Goal: Task Accomplishment & Management: Manage account settings

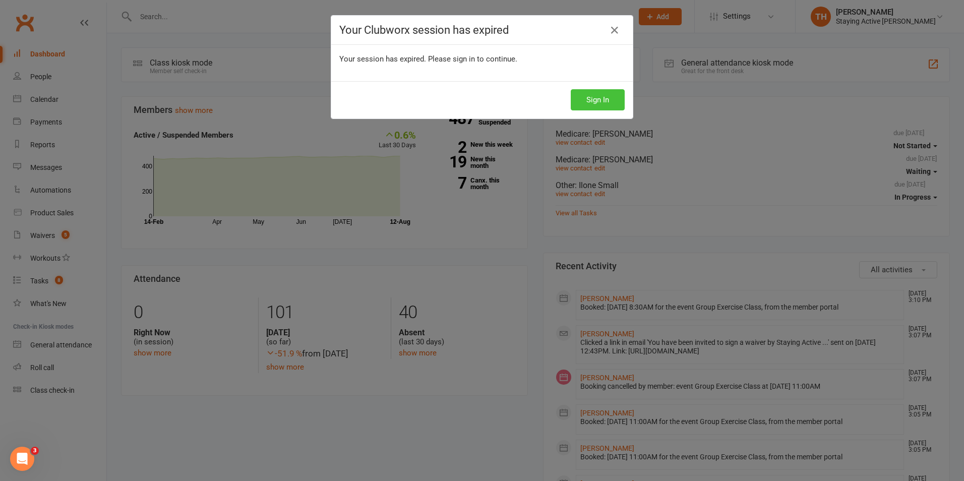
click at [603, 97] on button "Sign In" at bounding box center [598, 99] width 54 height 21
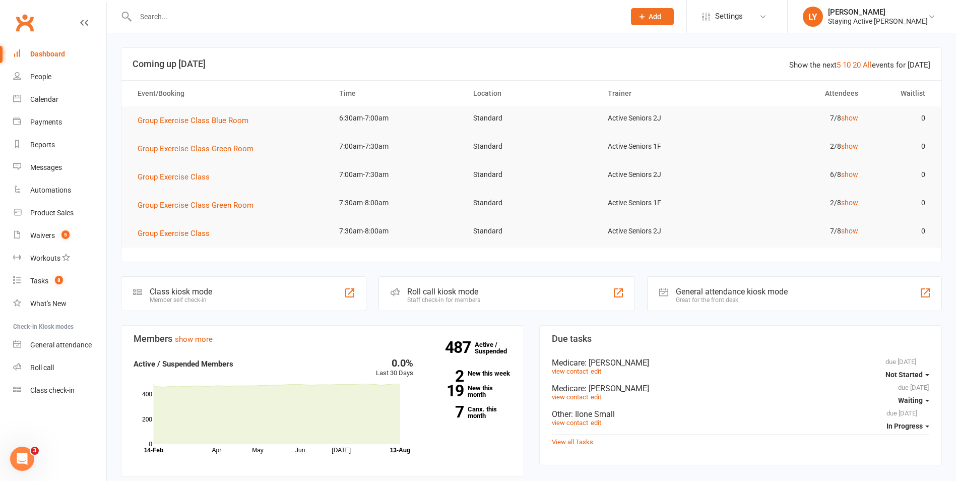
click at [295, 17] on input "text" at bounding box center [375, 17] width 485 height 14
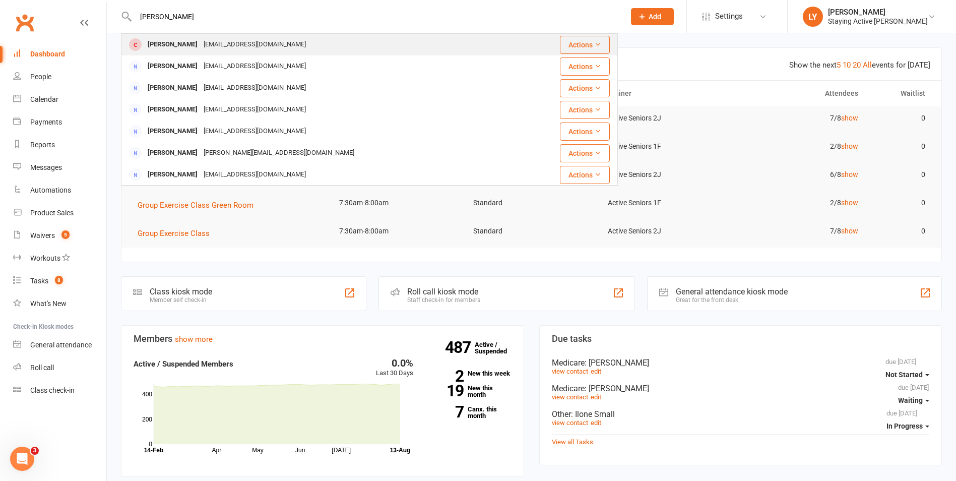
type input "ian anderson"
click at [221, 40] on div "imander@bigpond.net.au" at bounding box center [255, 44] width 108 height 15
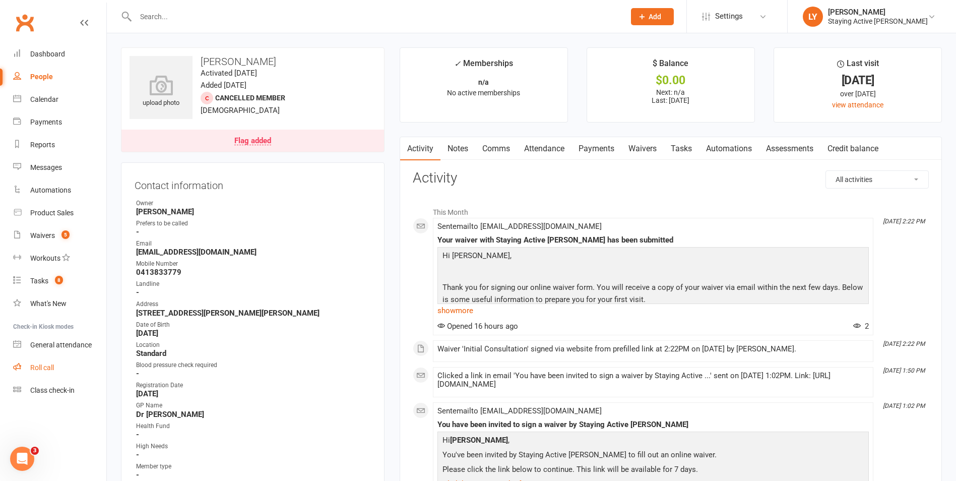
click at [47, 369] on div "Roll call" at bounding box center [42, 367] width 24 height 8
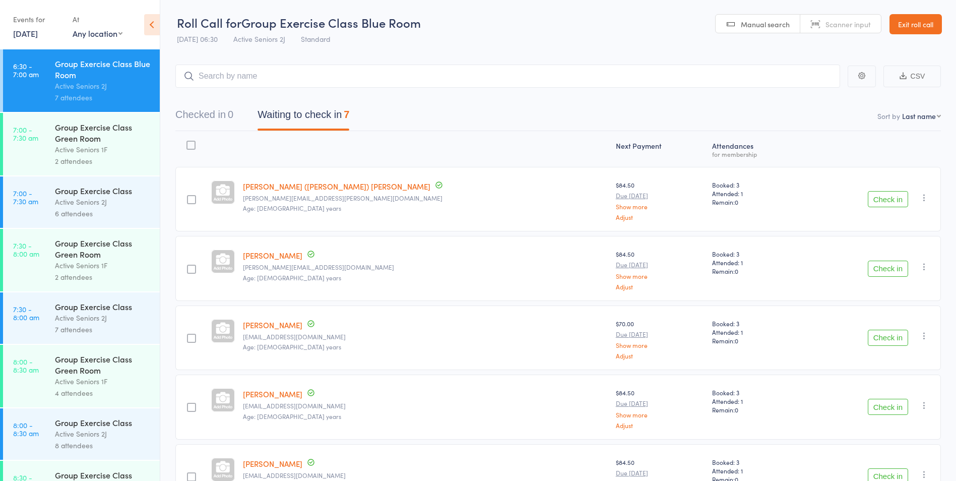
click at [882, 271] on button "Check in" at bounding box center [888, 269] width 40 height 16
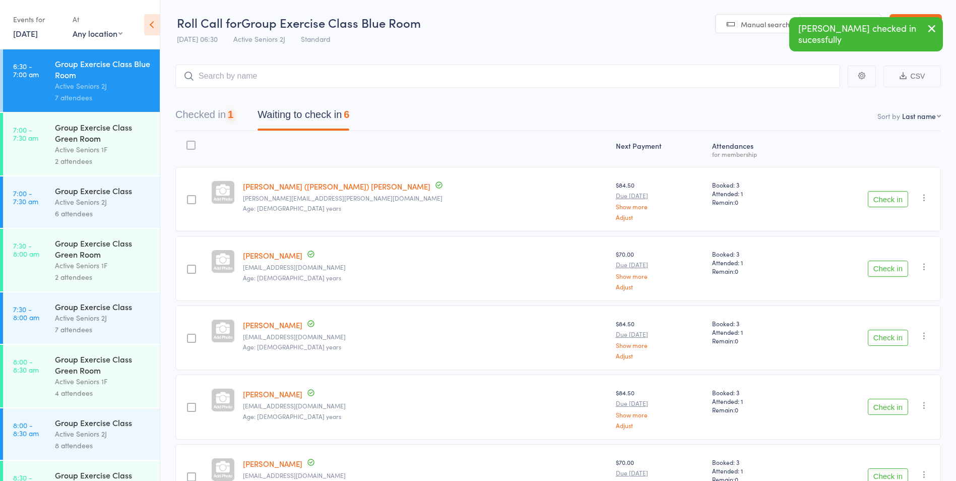
click at [882, 271] on button "Check in" at bounding box center [888, 269] width 40 height 16
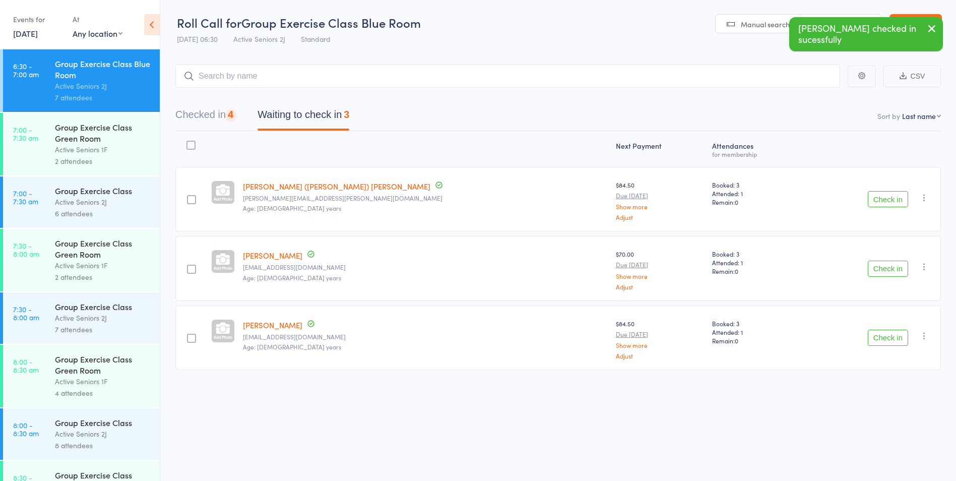
click at [882, 271] on button "Check in" at bounding box center [888, 269] width 40 height 16
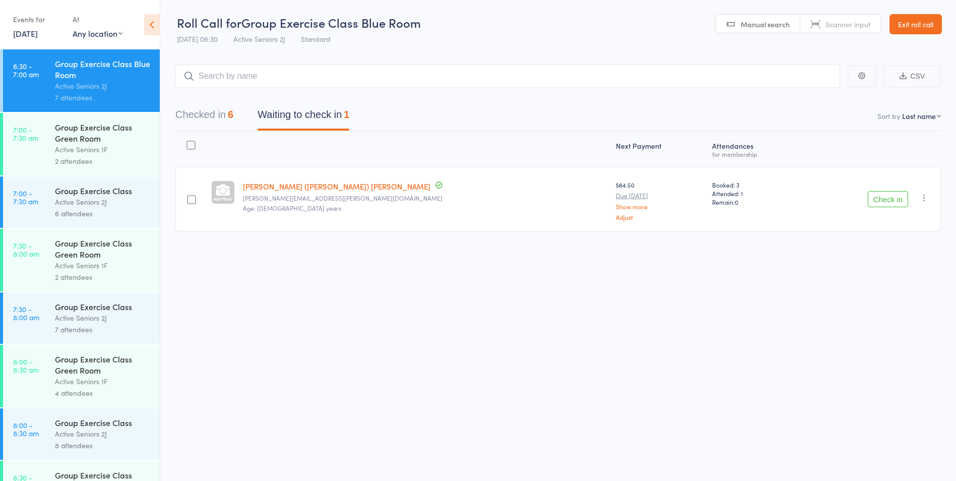
click at [884, 195] on button "Check in" at bounding box center [888, 199] width 40 height 16
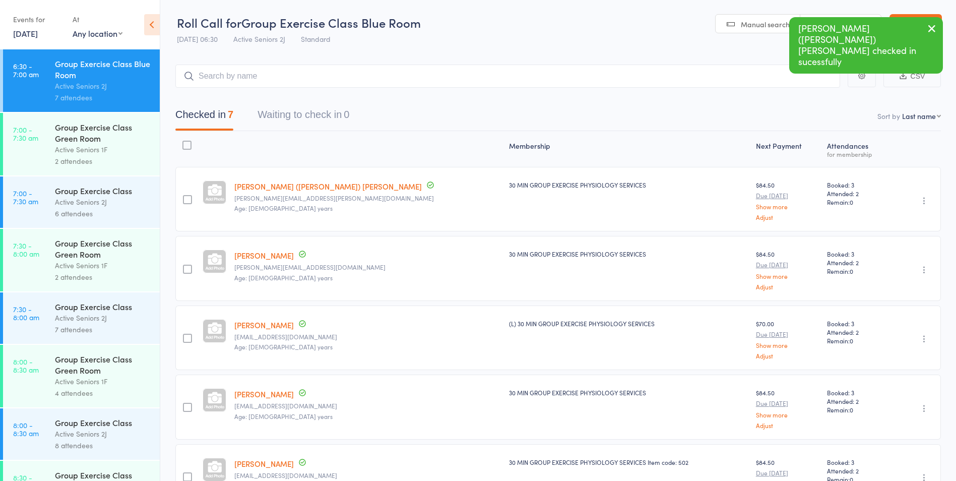
click at [71, 193] on div "Group Exercise Class" at bounding box center [103, 190] width 96 height 11
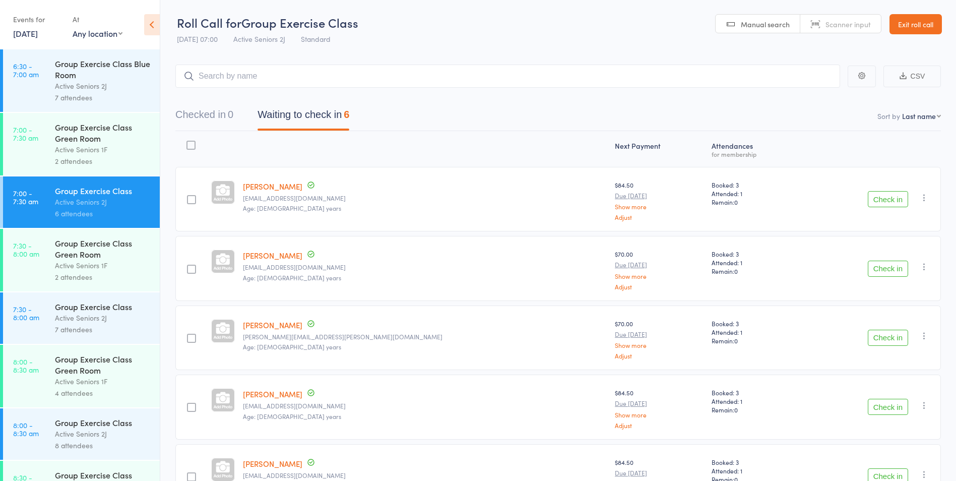
click at [902, 26] on link "Exit roll call" at bounding box center [916, 24] width 52 height 20
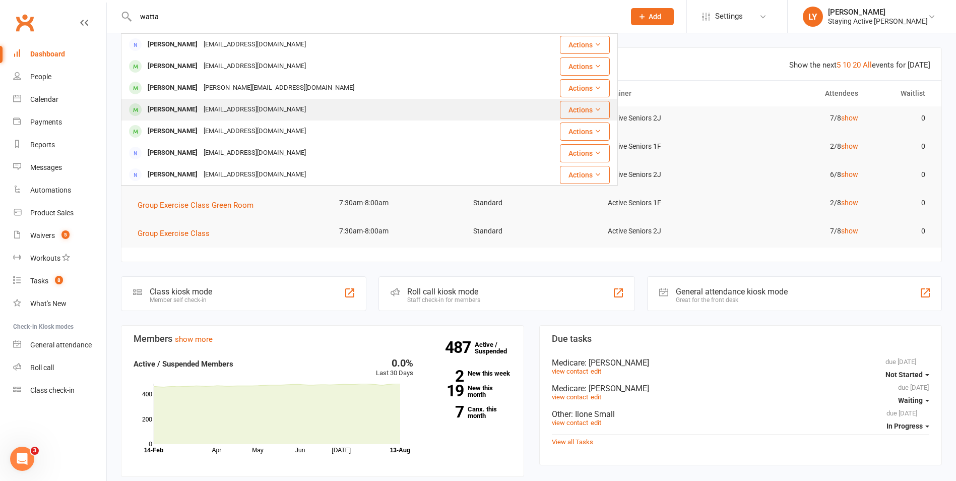
type input "watta"
click at [236, 113] on div "hollmart@tpg.com.au" at bounding box center [255, 109] width 108 height 15
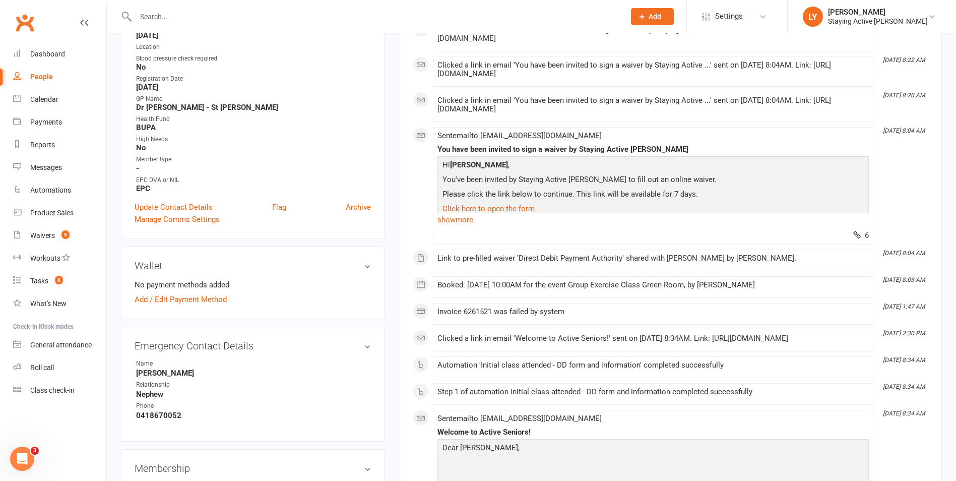
scroll to position [454, 0]
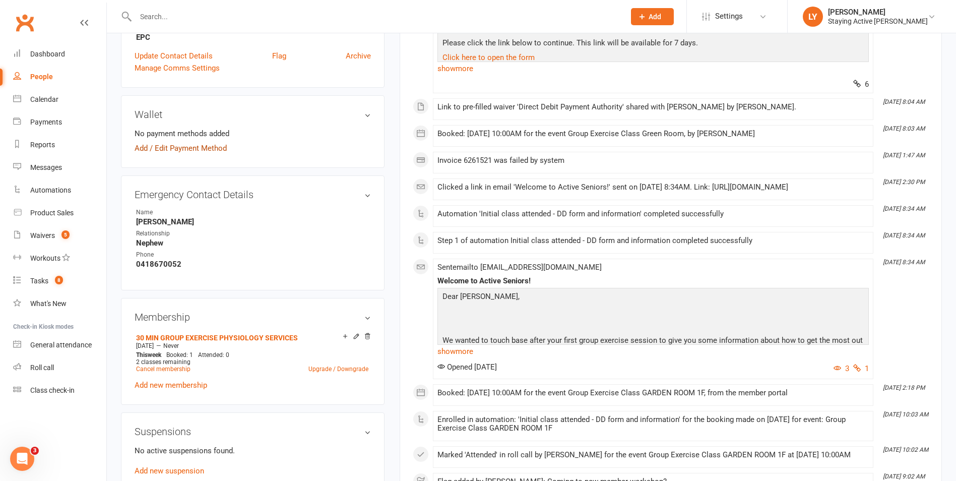
click at [214, 147] on link "Add / Edit Payment Method" at bounding box center [181, 148] width 92 height 12
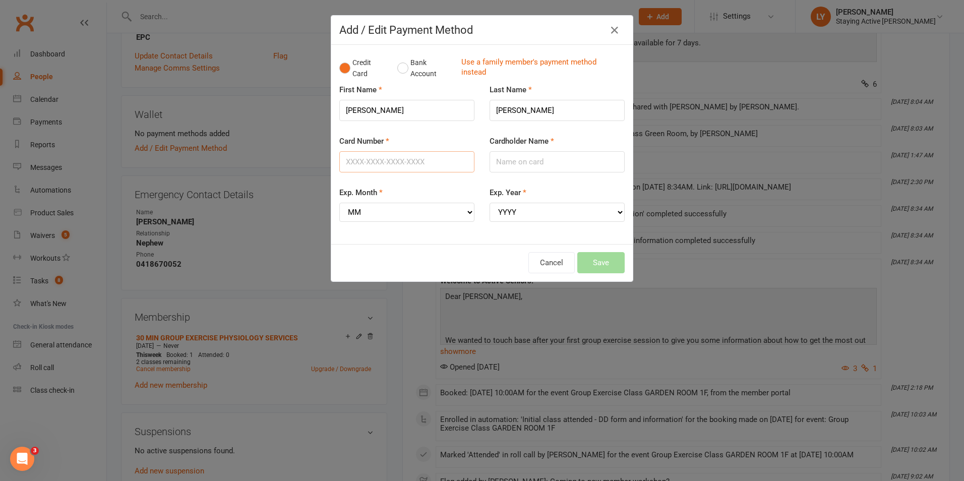
click at [379, 156] on input "Card Number" at bounding box center [406, 161] width 135 height 21
type input "5163202038186064"
click at [525, 155] on input "Cardholder Name" at bounding box center [557, 161] width 135 height 21
click at [504, 161] on input "Mrs M.TITE" at bounding box center [557, 161] width 135 height 21
type input "Miss M.TITE"
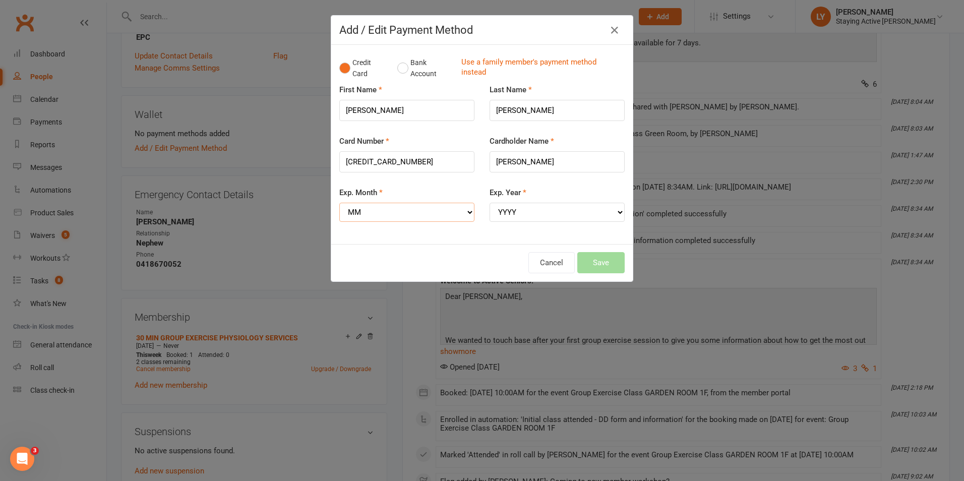
click at [400, 212] on select "MM 01 02 03 04 05 06 07 08 09 10 11 12" at bounding box center [406, 212] width 135 height 19
select select "10"
click at [339, 203] on select "MM 01 02 03 04 05 06 07 08 09 10 11 12" at bounding box center [406, 212] width 135 height 19
click at [508, 213] on select "YYYY 2025 2026 2027 2028 2029 2030 2031 2032 2033 2034" at bounding box center [557, 212] width 135 height 19
select select "2025"
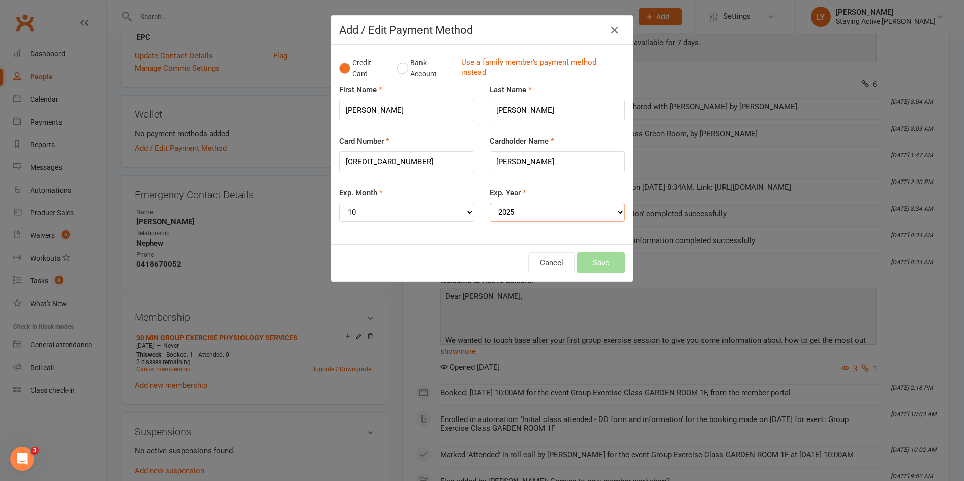
click at [490, 203] on select "YYYY 2025 2026 2027 2028 2029 2030 2031 2032 2033 2034" at bounding box center [557, 212] width 135 height 19
click at [597, 256] on button "Save" at bounding box center [600, 262] width 47 height 21
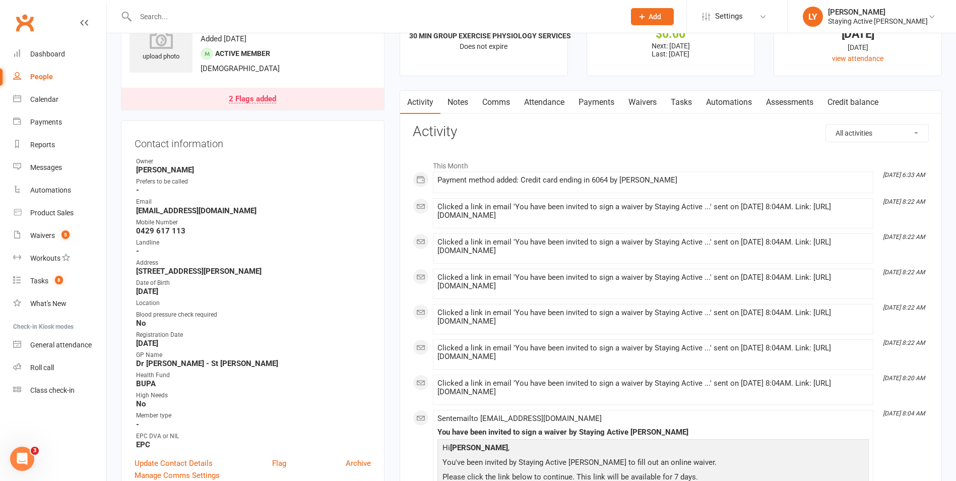
scroll to position [0, 0]
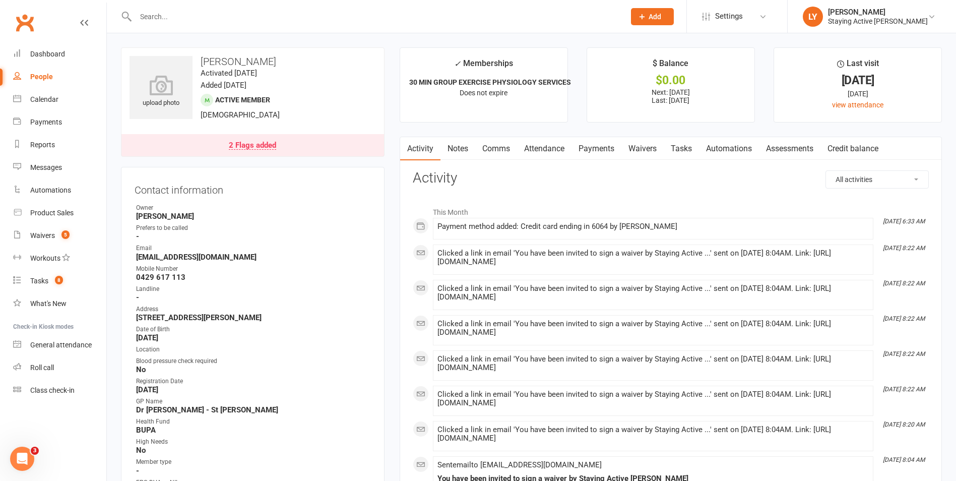
click at [604, 150] on link "Payments" at bounding box center [597, 148] width 50 height 23
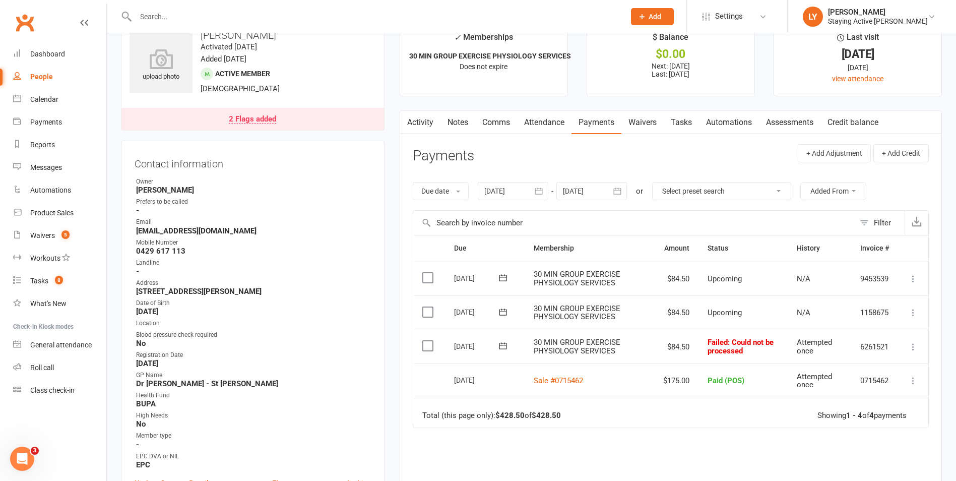
scroll to position [50, 0]
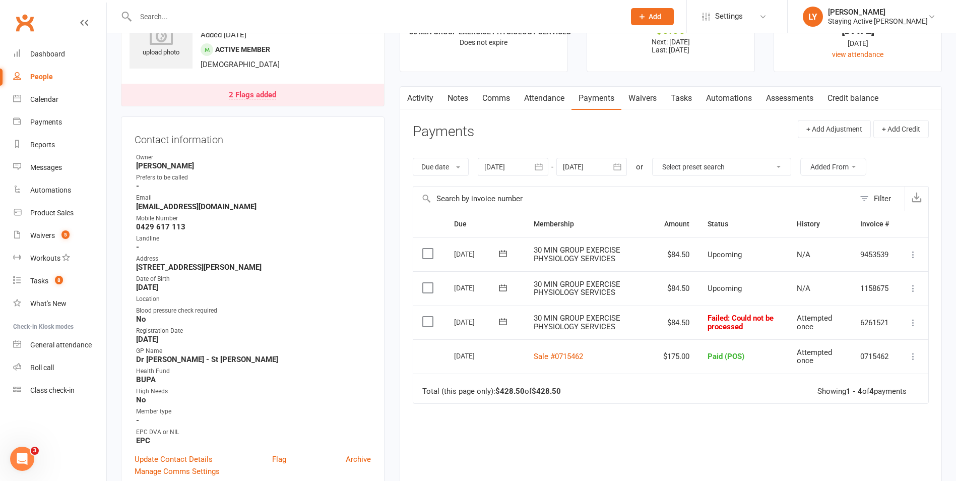
click at [508, 324] on button at bounding box center [503, 322] width 20 height 11
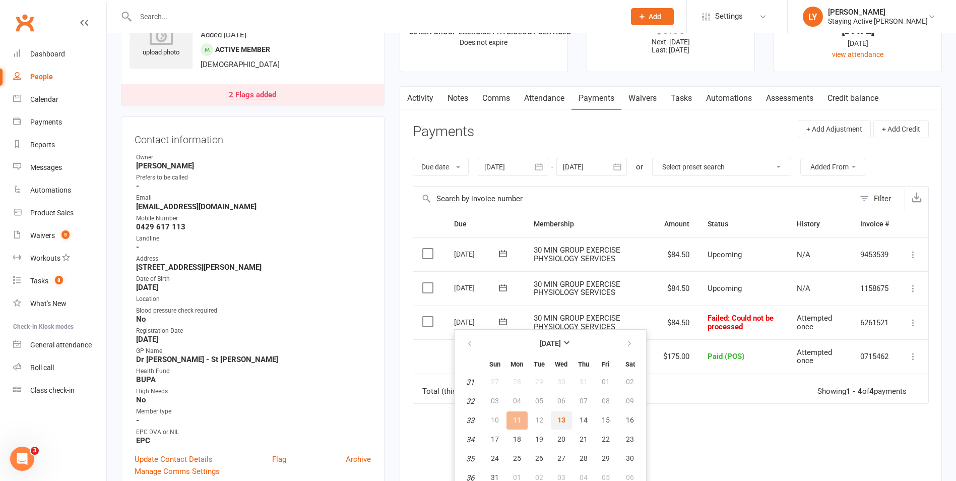
click at [562, 417] on span "13" at bounding box center [562, 420] width 8 height 8
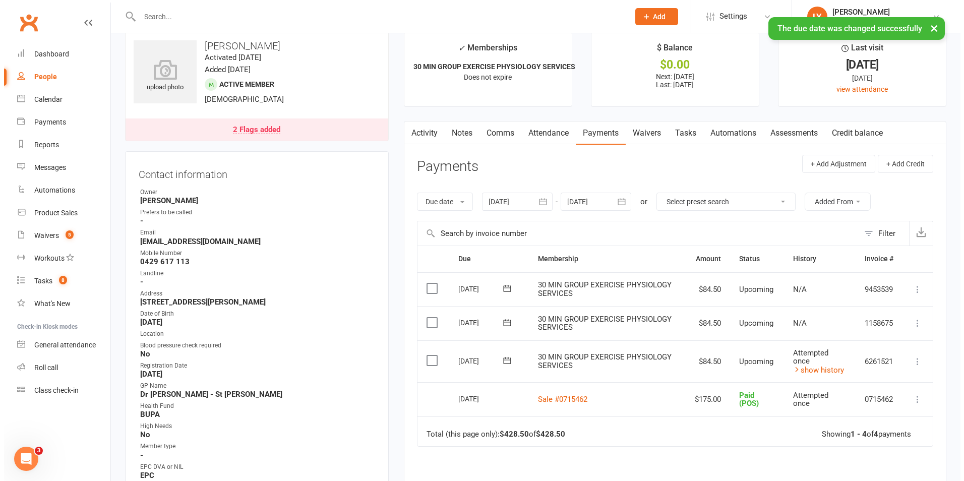
scroll to position [0, 0]
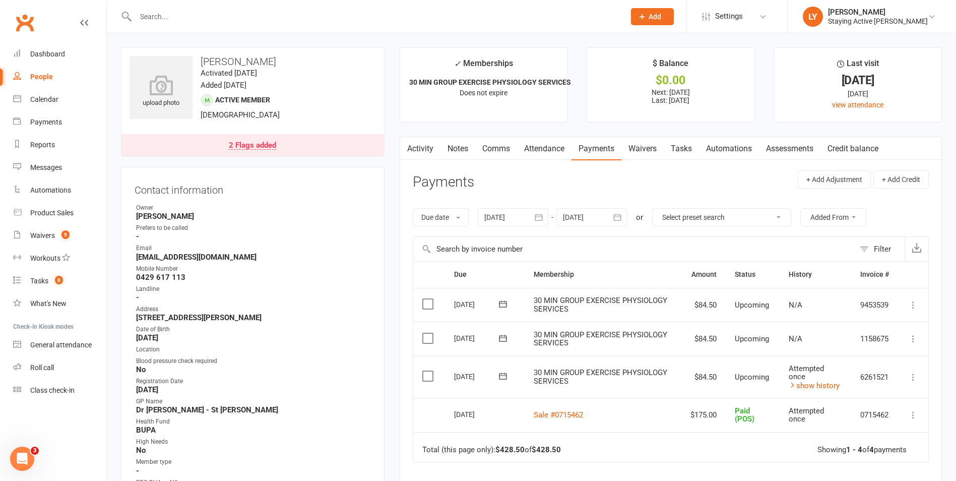
click at [224, 16] on input "text" at bounding box center [375, 17] width 485 height 14
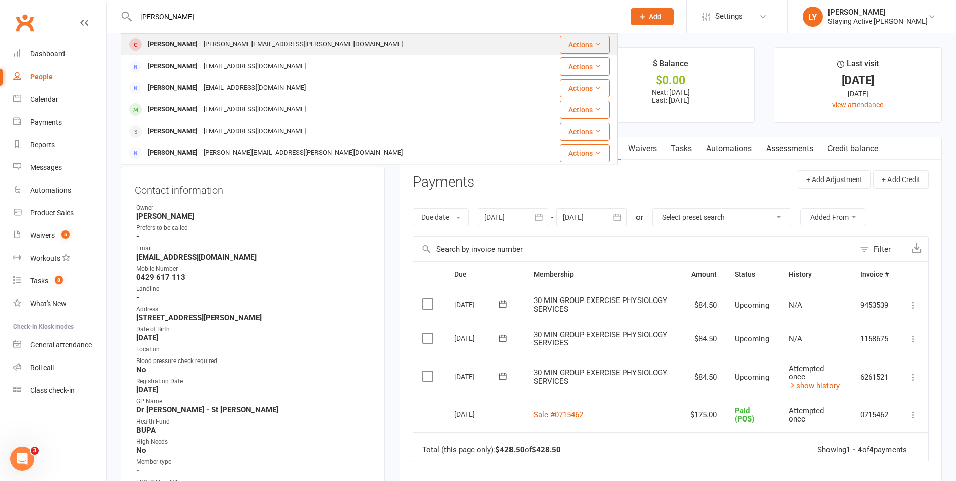
type input "mcintyre"
click at [220, 39] on div "mcintyre.ann@icloud.com" at bounding box center [303, 44] width 205 height 15
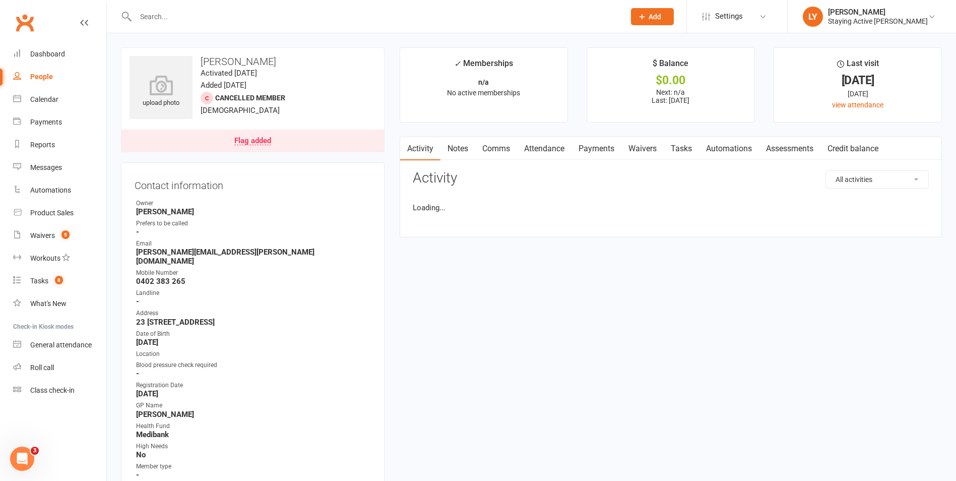
click at [261, 142] on div "Flag added" at bounding box center [252, 141] width 37 height 8
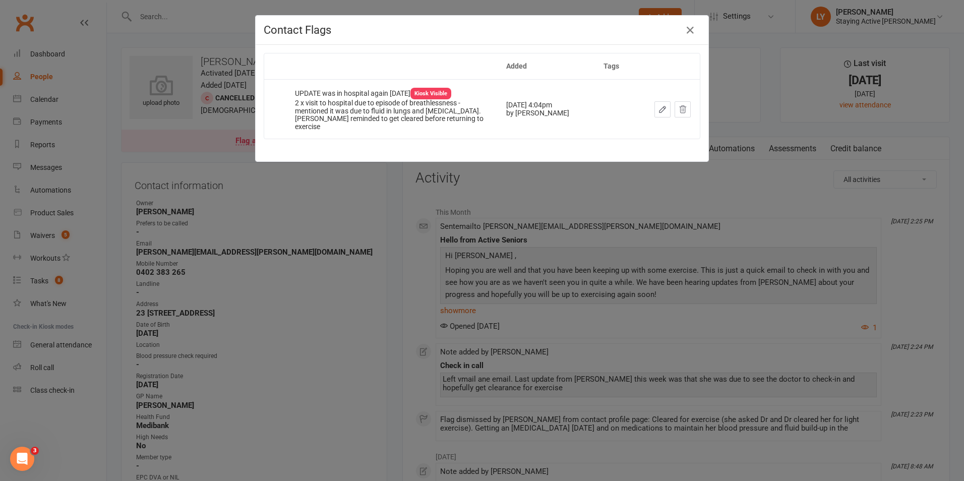
click at [662, 105] on icon "button" at bounding box center [662, 109] width 9 height 9
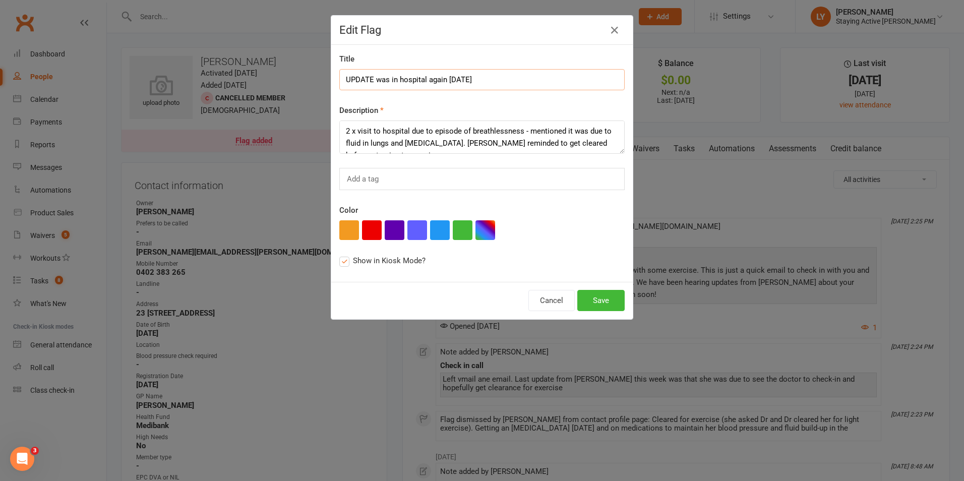
drag, startPoint x: 458, startPoint y: 80, endPoint x: 342, endPoint y: 84, distance: 115.5
click at [342, 84] on input "UPDATE was in hospital again 7/5/25" at bounding box center [481, 79] width 285 height 21
type input "Clearance for exercise given after cardiac stent"
type textarea "Booked a reassessment later in August. Check in to see how she is. Suggest she …"
click at [611, 300] on button "Save" at bounding box center [600, 300] width 47 height 21
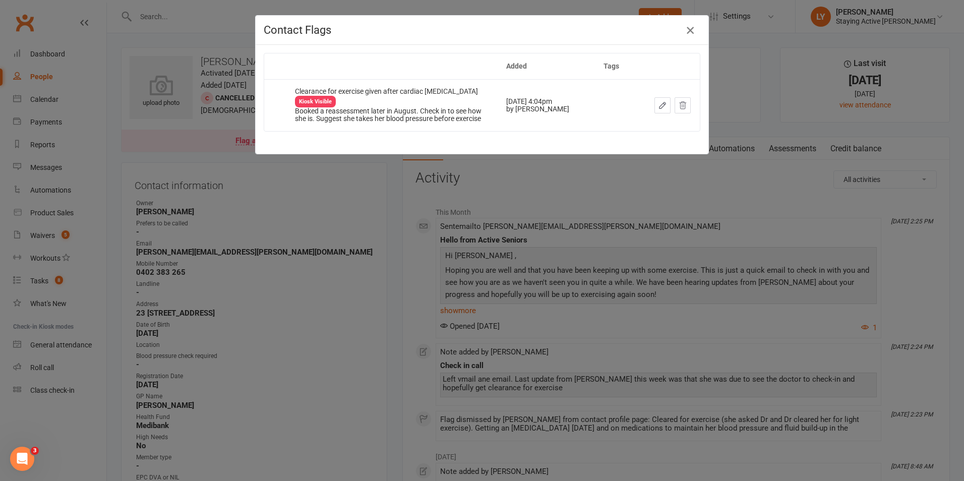
click at [687, 30] on icon "button" at bounding box center [690, 30] width 12 height 12
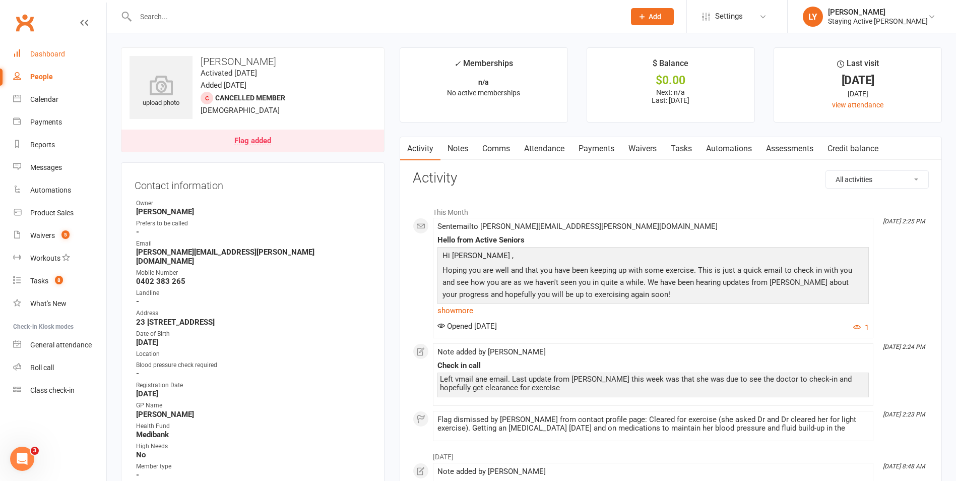
click at [64, 54] on div "Dashboard" at bounding box center [47, 54] width 35 height 8
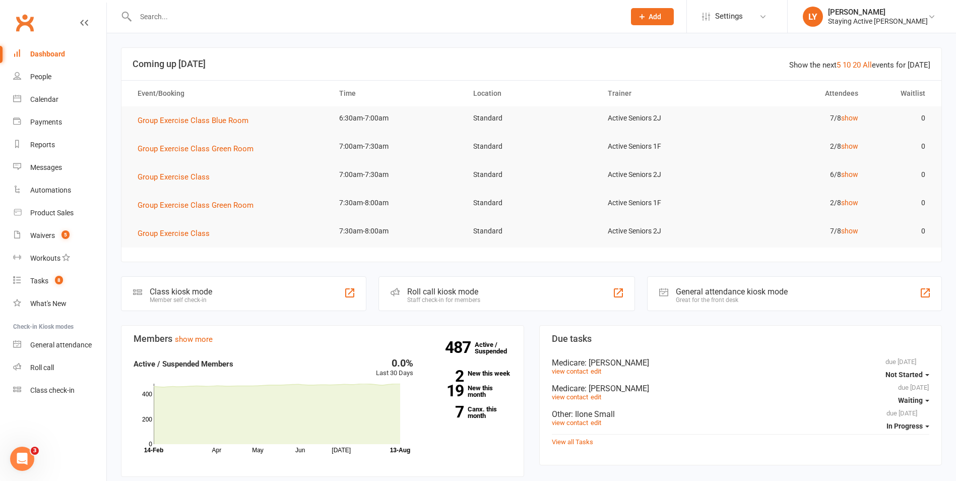
click at [452, 291] on div "Roll call kiosk mode" at bounding box center [443, 292] width 73 height 10
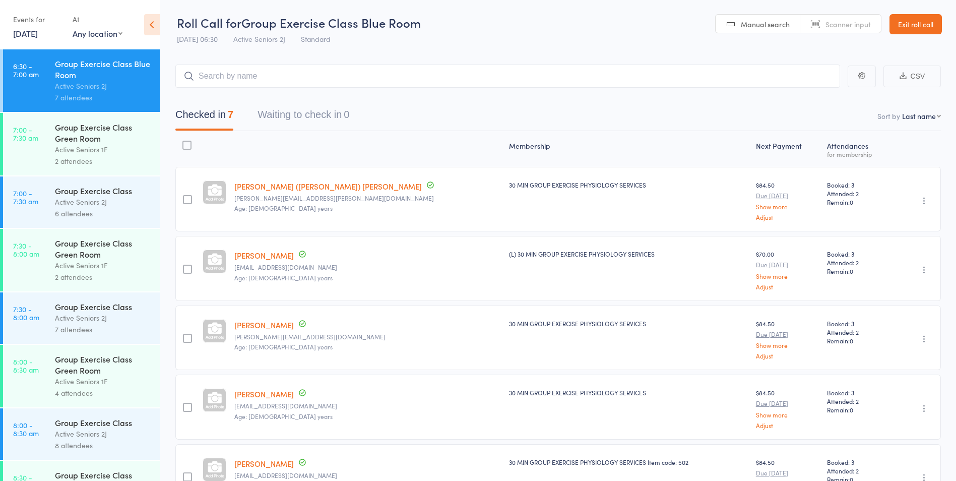
click at [80, 141] on div "Group Exercise Class Green Room" at bounding box center [103, 132] width 96 height 22
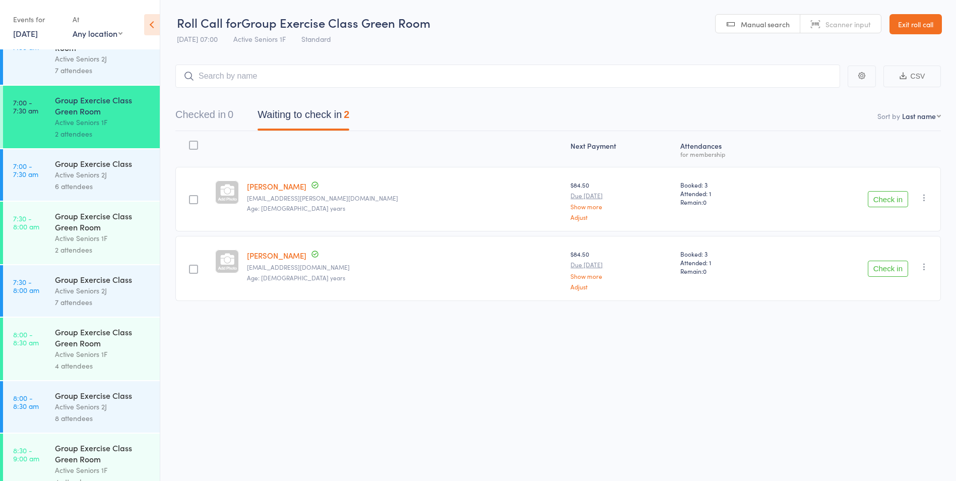
scroll to position [50, 0]
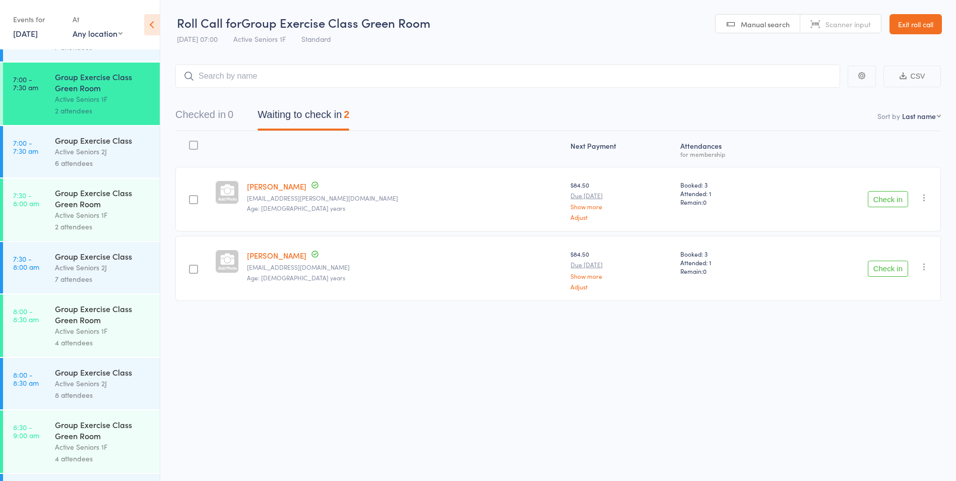
click at [104, 208] on div "Group Exercise Class Green Room" at bounding box center [103, 198] width 96 height 22
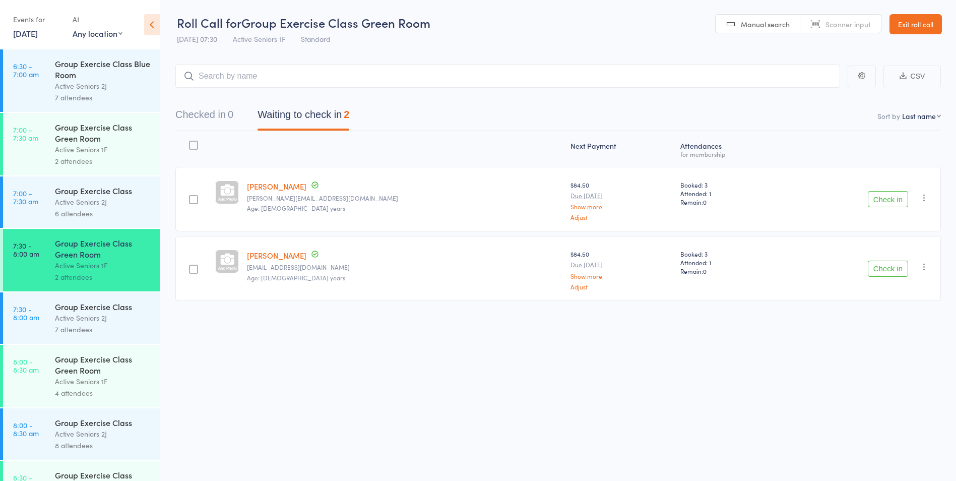
click at [111, 143] on div "Group Exercise Class Green Room" at bounding box center [103, 132] width 96 height 22
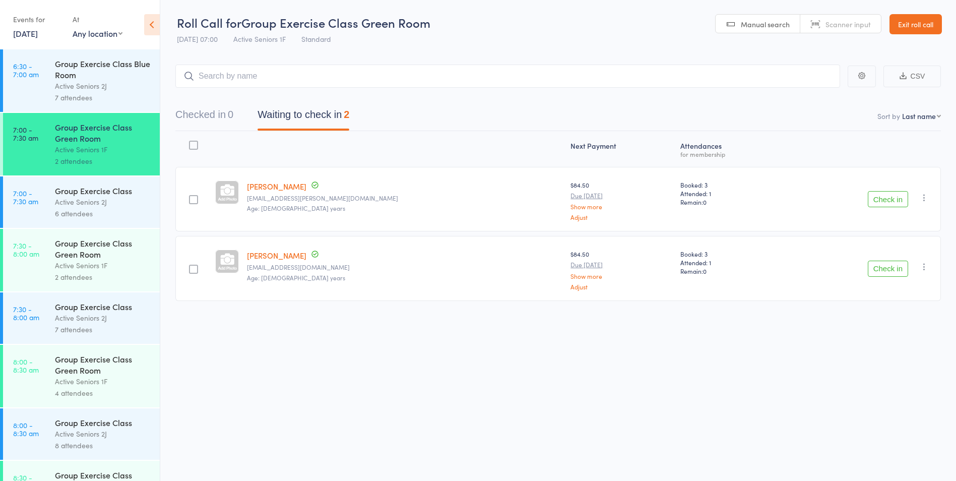
click at [929, 24] on link "Exit roll call" at bounding box center [916, 24] width 52 height 20
